Goal: Task Accomplishment & Management: Use online tool/utility

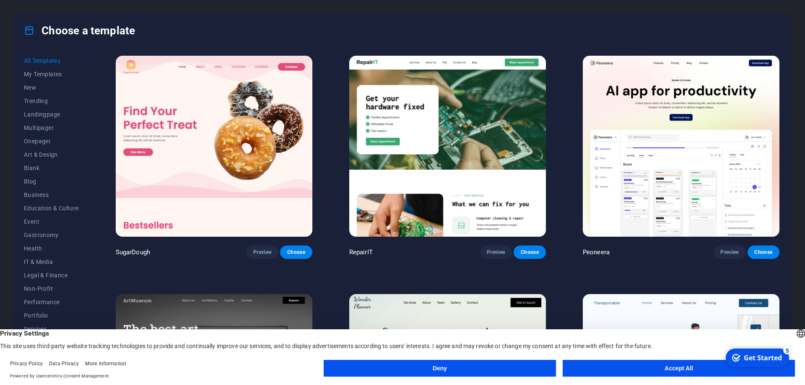
click at [611, 369] on button "Accept All" at bounding box center [679, 368] width 232 height 17
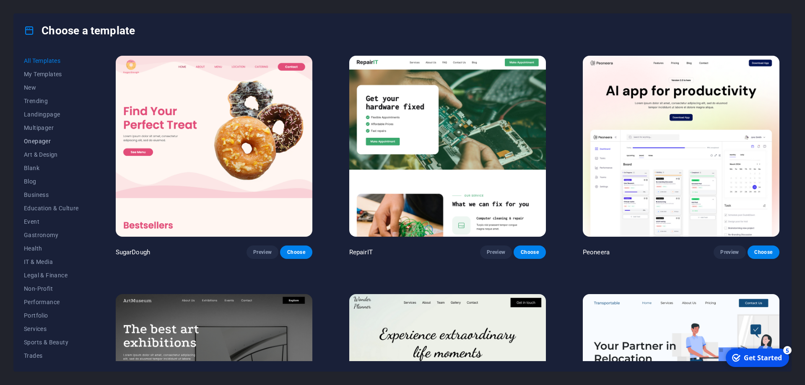
click at [47, 140] on span "Onepager" at bounding box center [51, 141] width 55 height 7
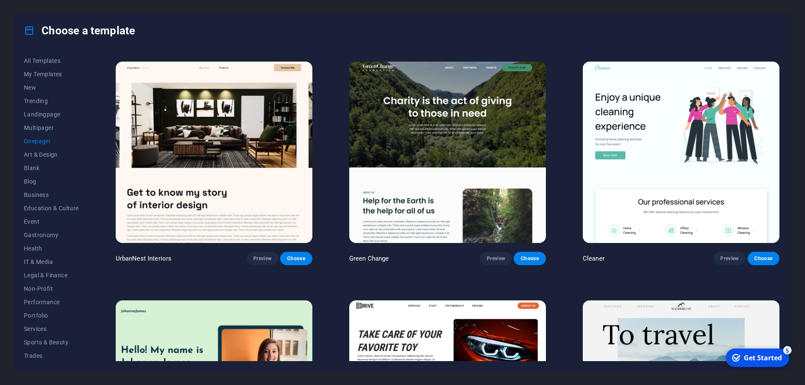
scroll to position [528, 0]
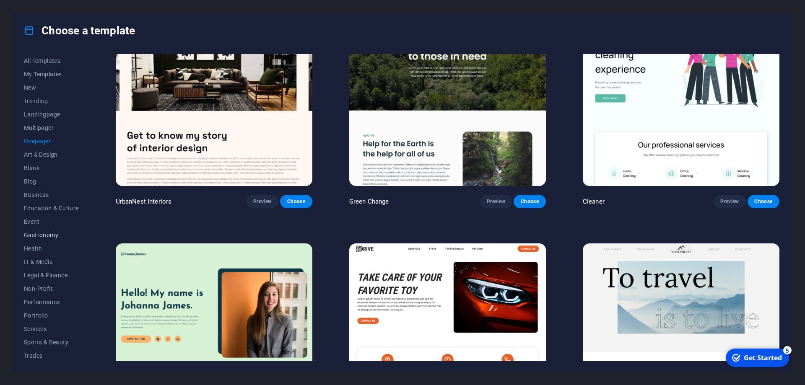
click at [46, 237] on span "Gastronomy" at bounding box center [51, 235] width 55 height 7
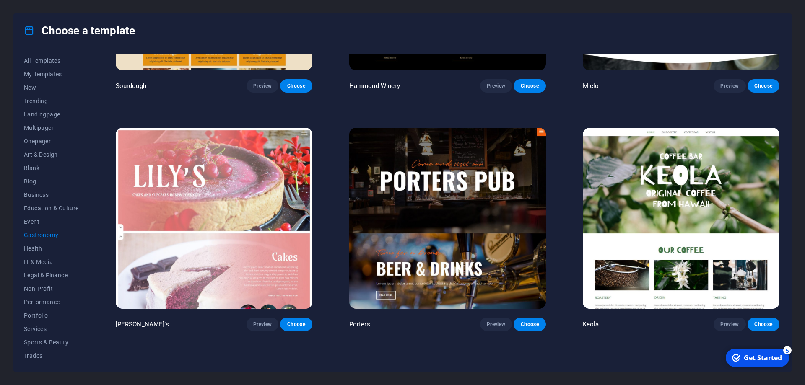
scroll to position [906, 0]
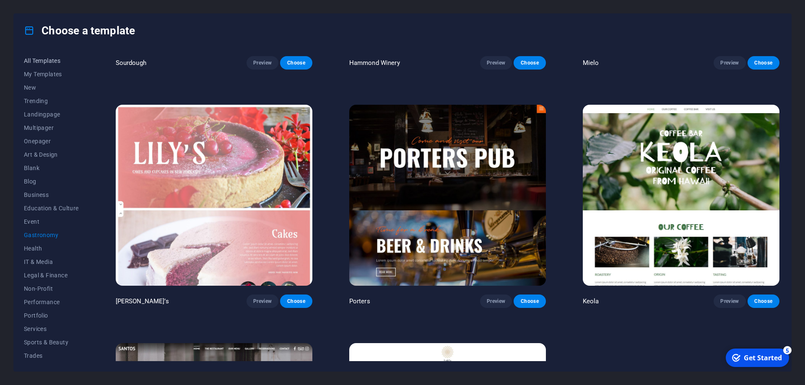
click at [41, 61] on span "All Templates" at bounding box center [51, 60] width 55 height 7
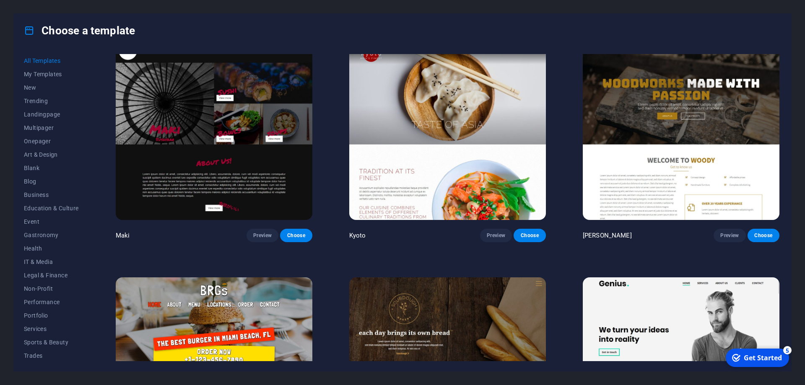
scroll to position [5458, 0]
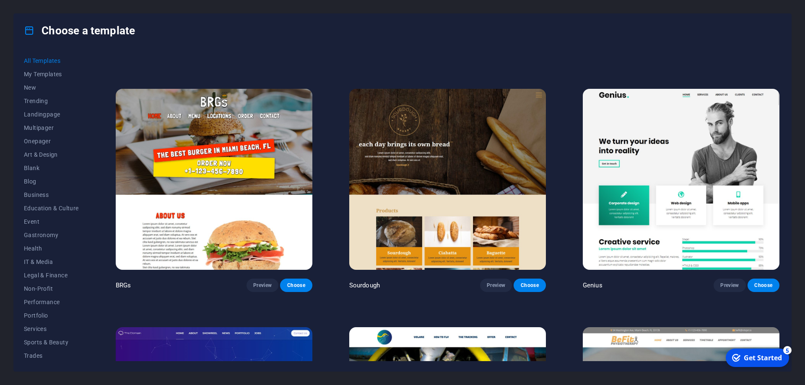
click at [681, 166] on img at bounding box center [681, 179] width 197 height 181
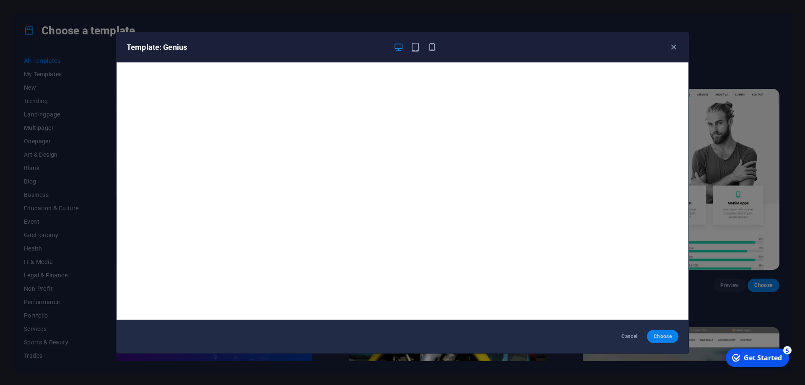
click at [666, 336] on span "Choose" at bounding box center [663, 336] width 18 height 7
